Goal: Task Accomplishment & Management: Manage account settings

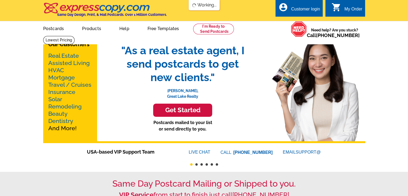
click at [294, 9] on div "Customer login" at bounding box center [305, 11] width 29 height 8
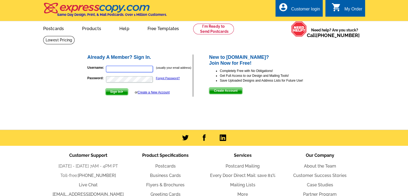
click at [145, 69] on input "Username:" at bounding box center [129, 69] width 47 height 6
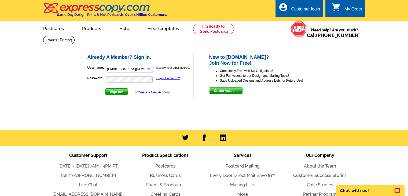
type input "dgoffsold1@hotmail.com"
click at [105, 88] on button "Sign In" at bounding box center [116, 91] width 23 height 7
